Goal: Find specific page/section: Find specific page/section

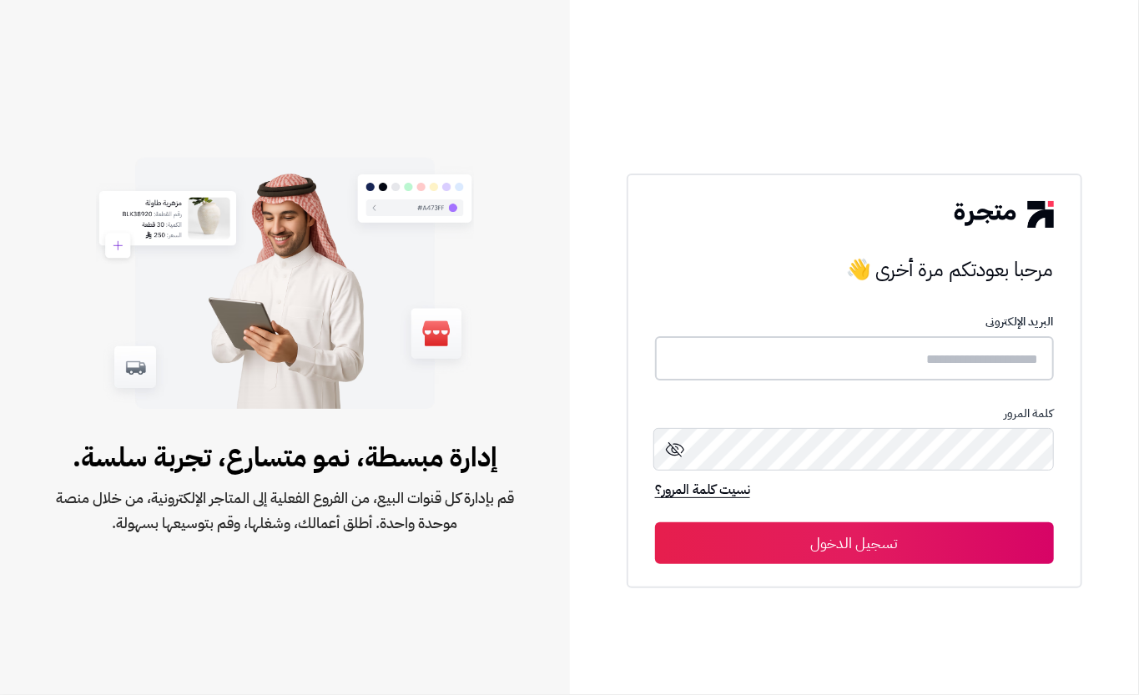
click at [988, 355] on input "text" at bounding box center [854, 358] width 399 height 44
type input "****"
click at [813, 538] on button "تسجيل الدخول" at bounding box center [854, 543] width 399 height 42
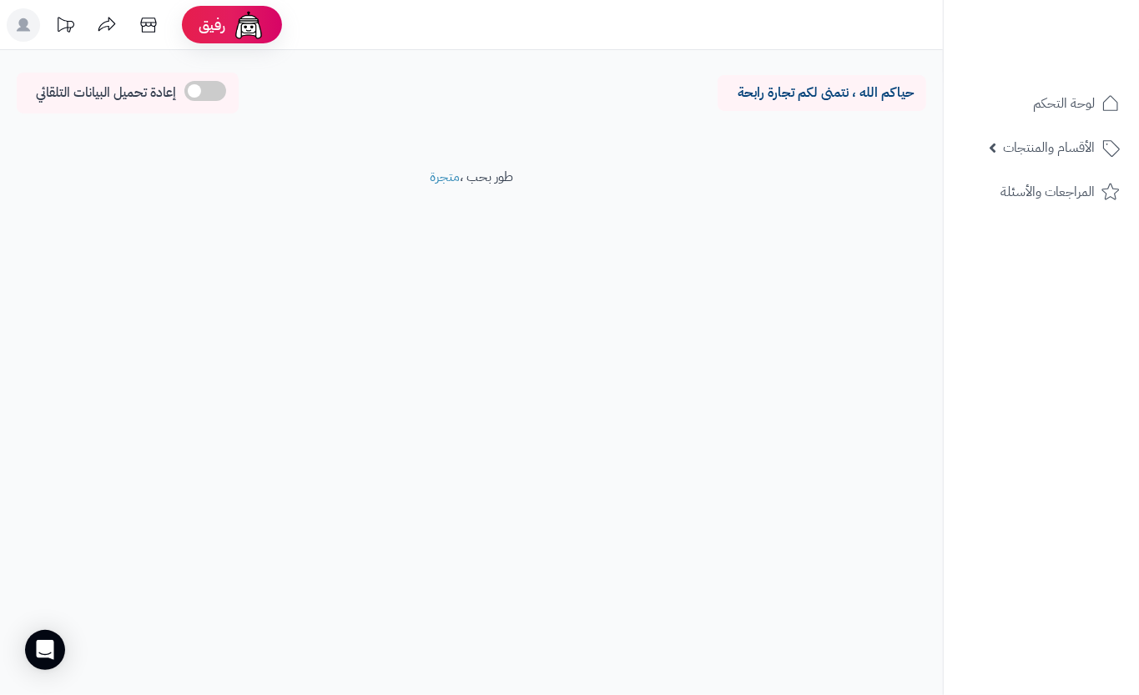
click at [930, 135] on div "حياكم الله ، نتمنى لكم تجارة رابحة إعادة تحميل البيانات التلقائي الرئيسية لوحة …" at bounding box center [471, 109] width 943 height 118
click at [1013, 144] on span "الأقسام والمنتجات" at bounding box center [1049, 147] width 92 height 23
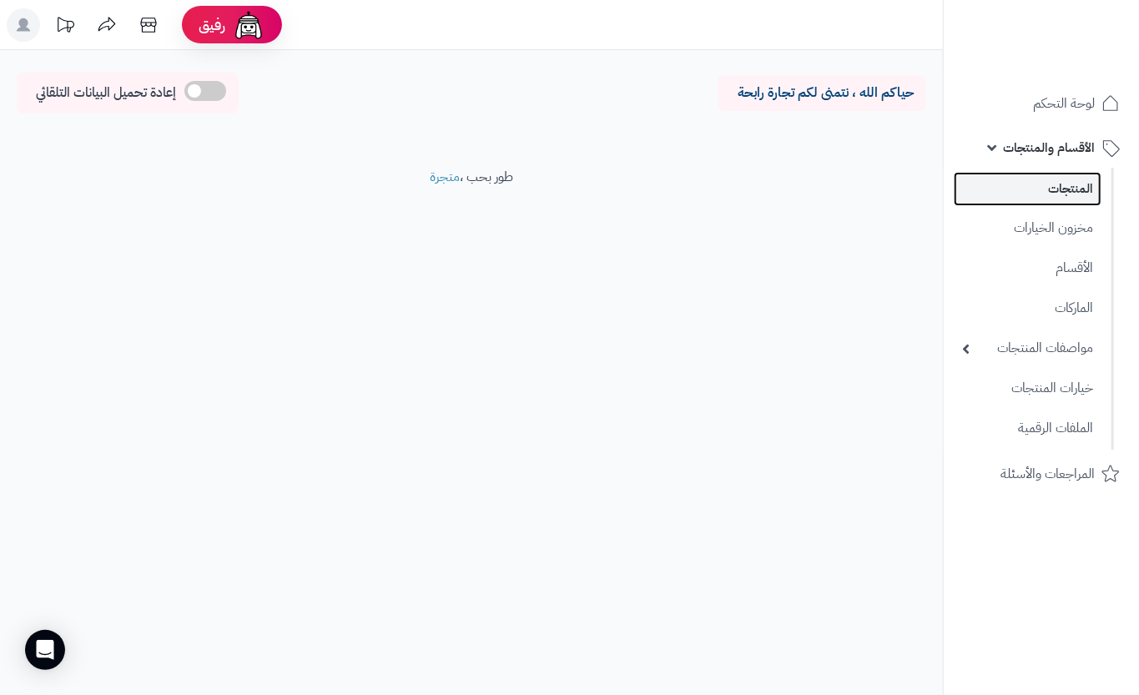
click at [1046, 175] on link "المنتجات" at bounding box center [1028, 189] width 148 height 34
